Goal: Task Accomplishment & Management: Use online tool/utility

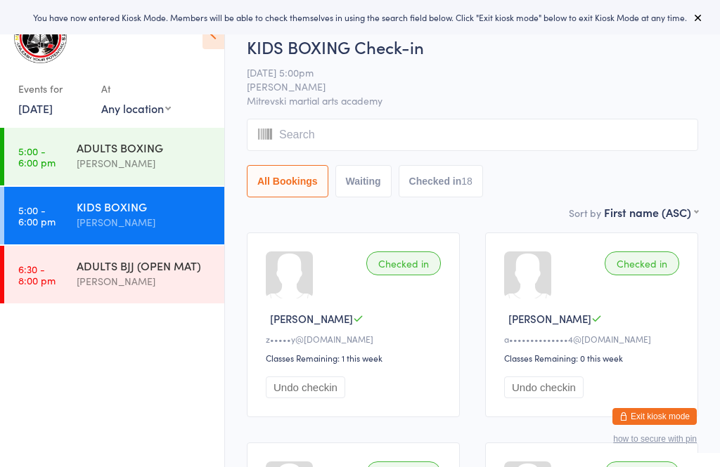
click at [669, 415] on button "Exit kiosk mode" at bounding box center [654, 416] width 84 height 17
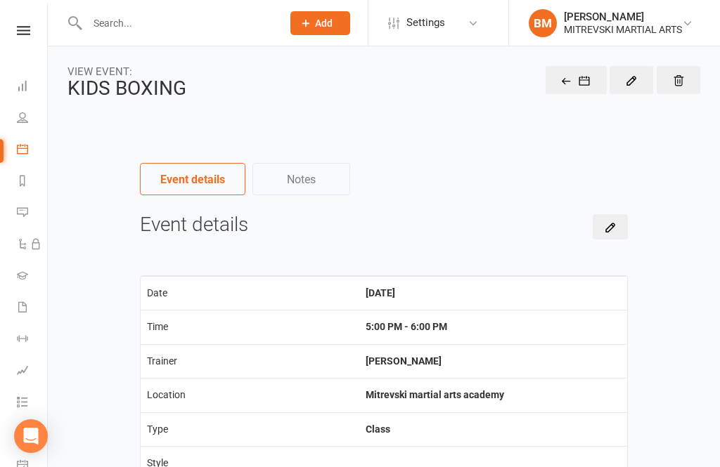
click at [22, 148] on icon at bounding box center [22, 148] width 11 height 11
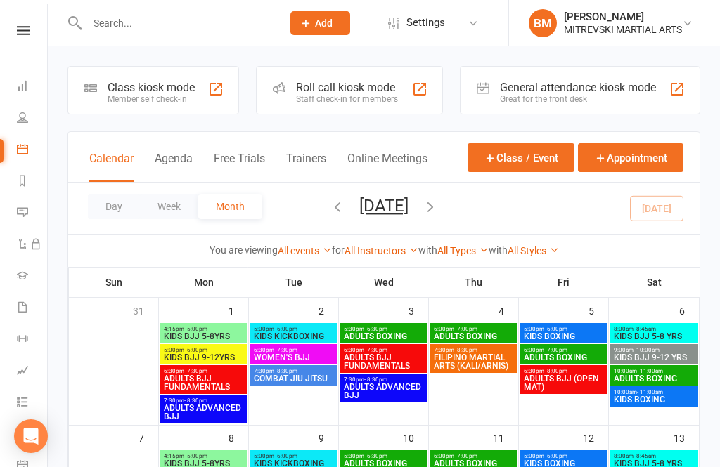
click at [611, 89] on div "General attendance kiosk mode" at bounding box center [578, 87] width 156 height 13
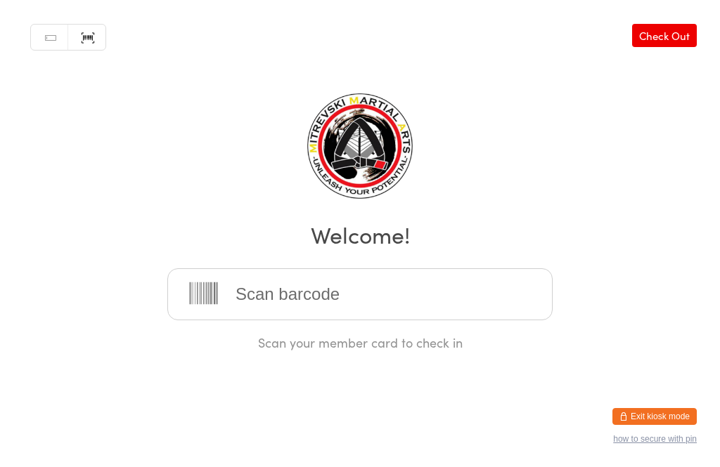
click at [94, 39] on link "Scanner input" at bounding box center [86, 38] width 37 height 27
click at [86, 39] on link "Scanner input" at bounding box center [86, 38] width 37 height 27
type input "0334"
type input "0032"
type input "0319"
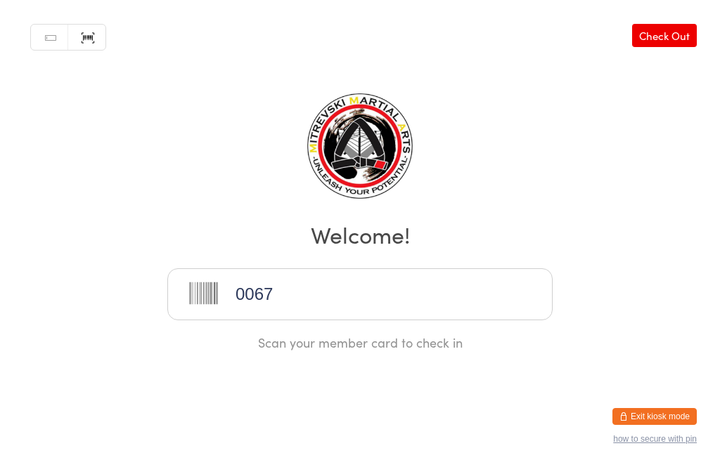
type input "0067"
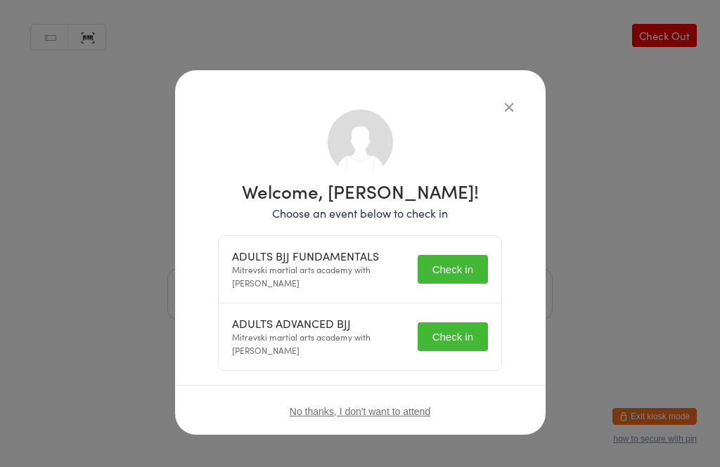
click at [449, 256] on button "Check in" at bounding box center [453, 269] width 70 height 29
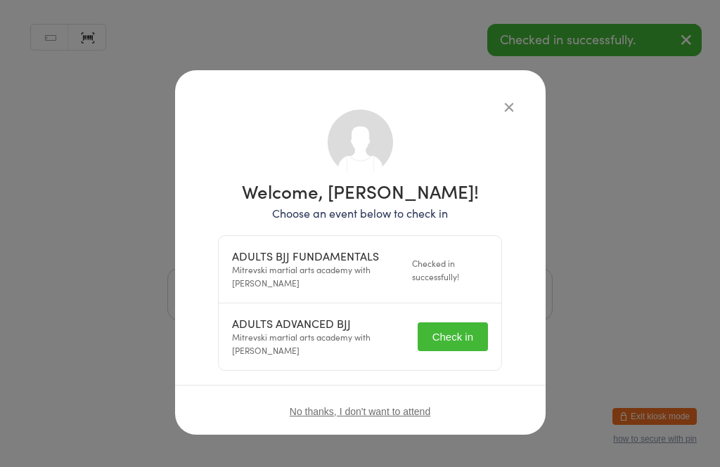
click at [457, 328] on button "Check in" at bounding box center [453, 337] width 70 height 29
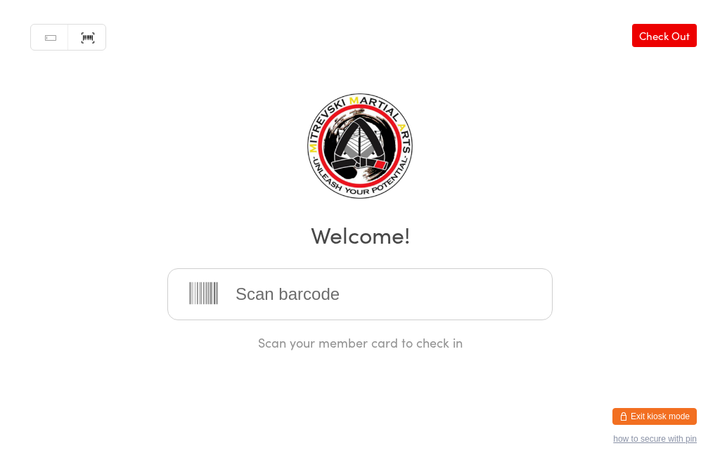
click at [500, 307] on input "search" at bounding box center [359, 295] width 385 height 52
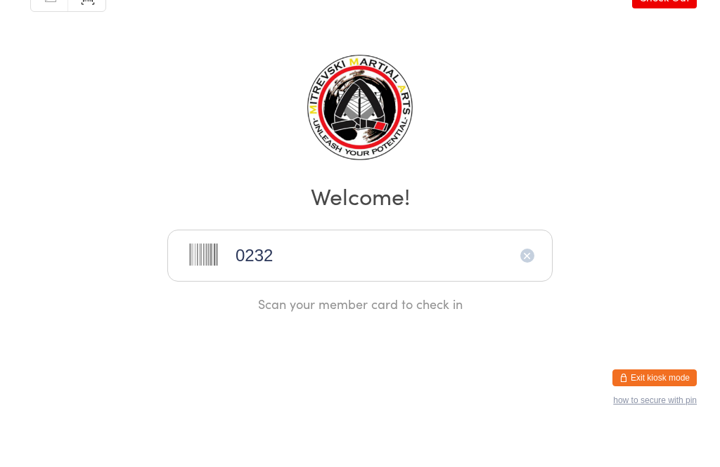
type input "0232"
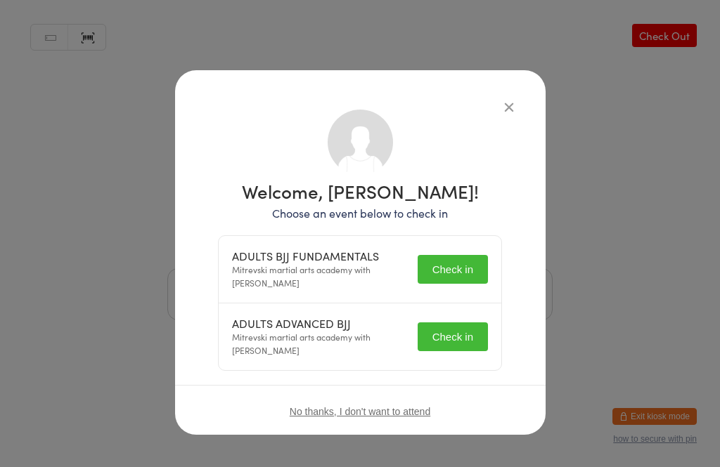
click at [458, 265] on button "Check in" at bounding box center [453, 269] width 70 height 29
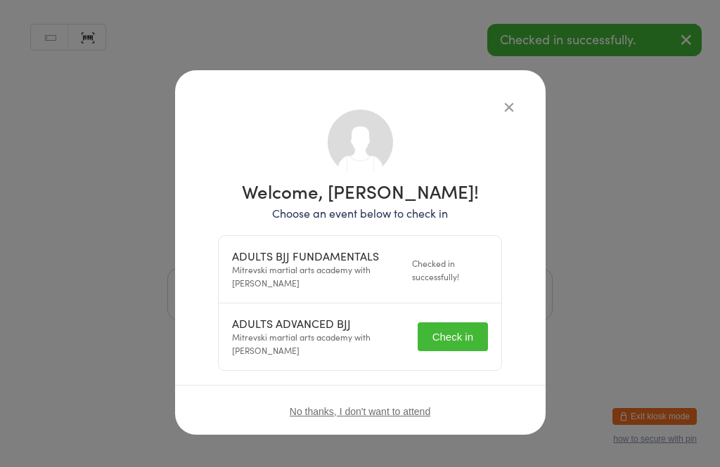
click at [453, 338] on button "Check in" at bounding box center [453, 337] width 70 height 29
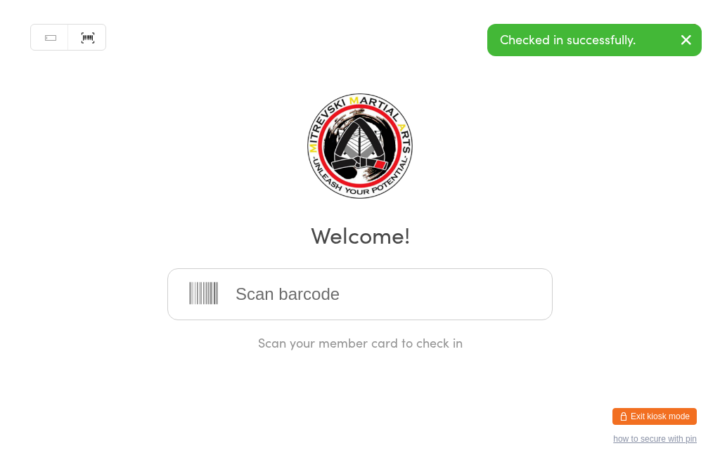
click at [416, 285] on input "search" at bounding box center [359, 295] width 385 height 52
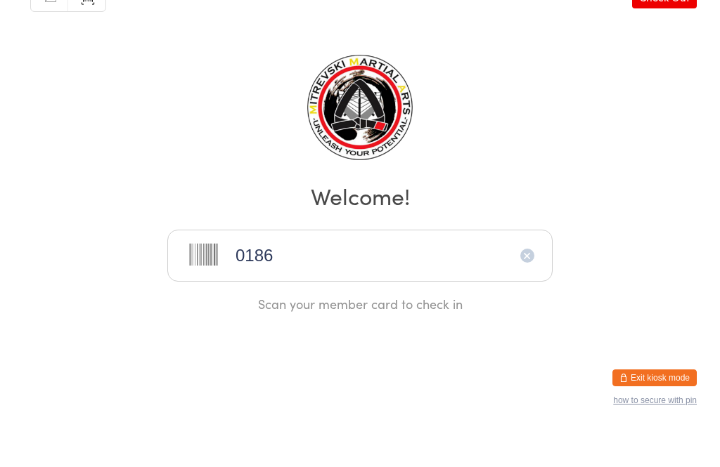
type input "0186"
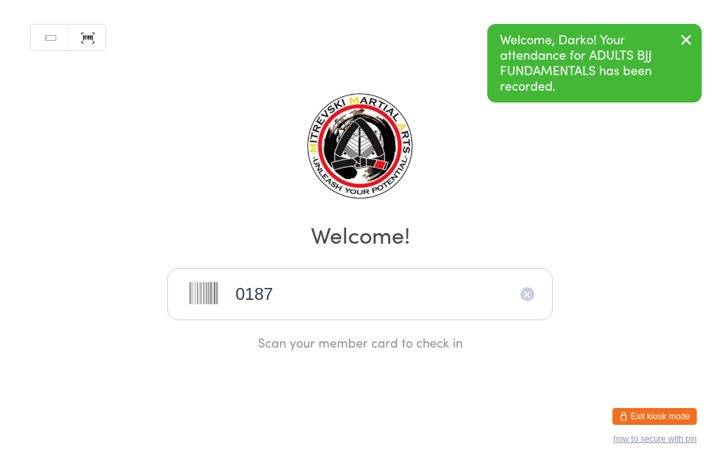
type input "0187"
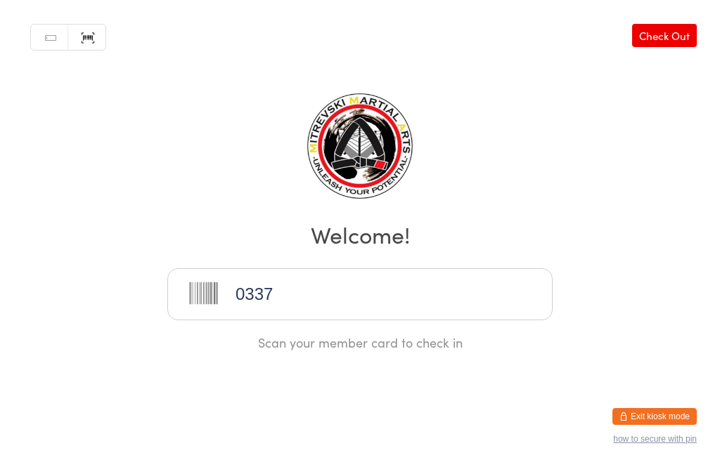
type input "0337"
type input "0325"
type input "0326"
type input "0094"
